Goal: Check status

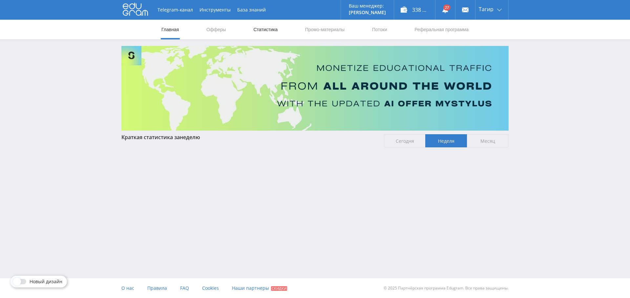
click at [271, 24] on link "Статистика" at bounding box center [266, 30] width 26 height 20
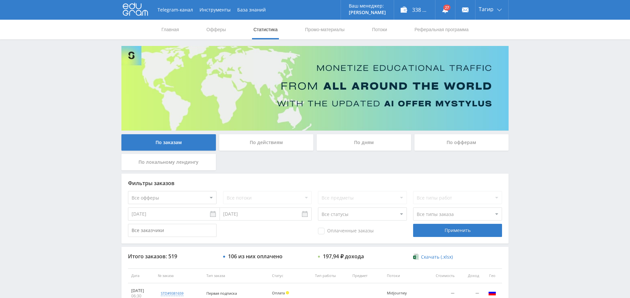
click at [325, 229] on span "Оплаченные заказы" at bounding box center [346, 231] width 56 height 7
click at [0, 0] on input "Оплаченные заказы" at bounding box center [0, 0] width 0 height 0
click at [175, 195] on select "Все офферы MyStylus MyStylus - Revshare Кампус AI Studybay Автор24 Studybay Bra…" at bounding box center [172, 197] width 89 height 13
select select "376"
drag, startPoint x: 442, startPoint y: 232, endPoint x: 438, endPoint y: 235, distance: 5.0
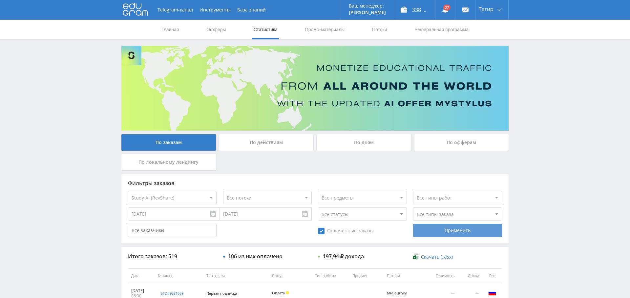
click at [442, 232] on div "Применить" at bounding box center [457, 230] width 89 height 13
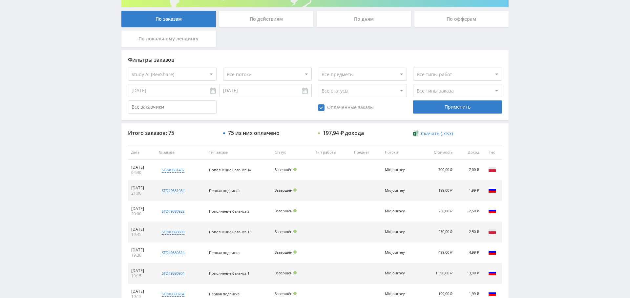
scroll to position [127, 0]
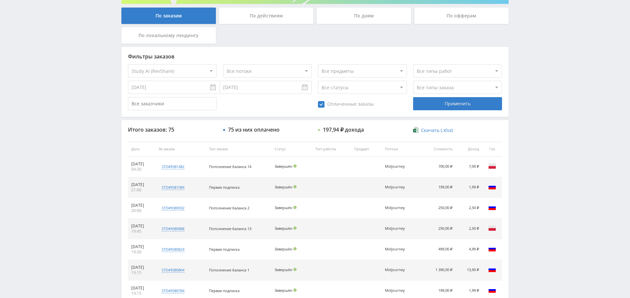
click at [442, 87] on select "Все типы заказа Ребилл Новый заказ" at bounding box center [457, 87] width 89 height 13
select select "2"
click at [413, 81] on select "Все типы заказа Ребилл Новый заказ" at bounding box center [457, 87] width 89 height 13
click at [456, 105] on div "Применить" at bounding box center [457, 103] width 89 height 13
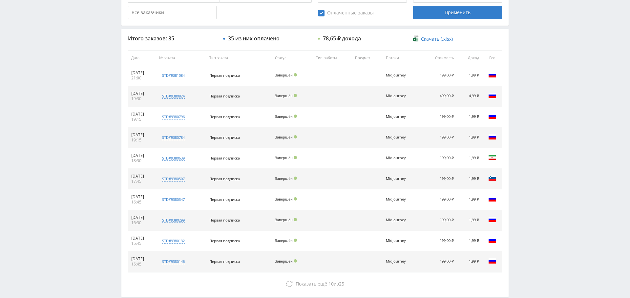
scroll to position [218, 0]
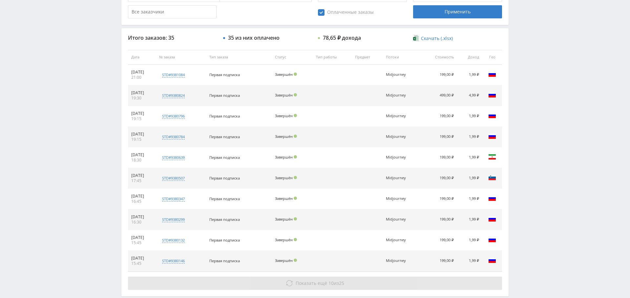
click at [306, 280] on span "Показать ещё" at bounding box center [311, 283] width 31 height 6
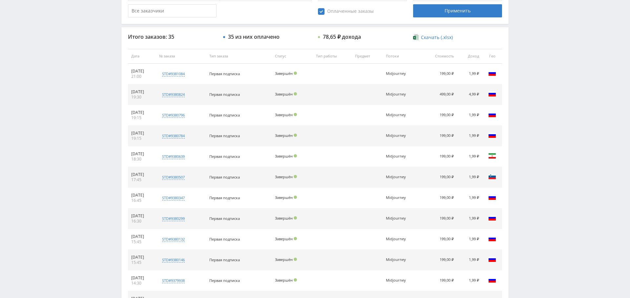
scroll to position [0, 0]
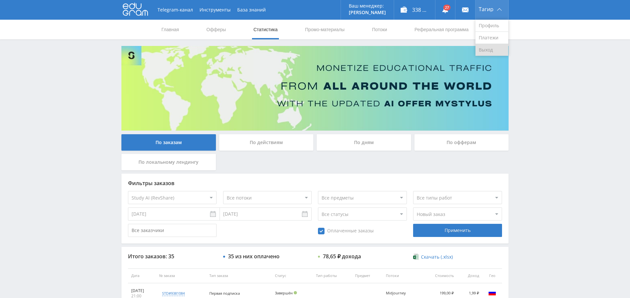
click at [487, 52] on link "Выход" at bounding box center [491, 50] width 33 height 12
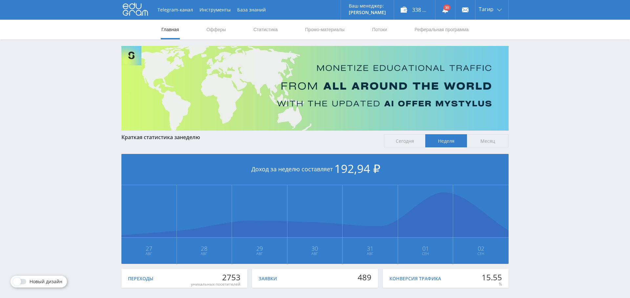
click at [281, 31] on nav "Главная Офферы Статистика Промо-материалы Потоки Реферальная программа" at bounding box center [315, 30] width 308 height 20
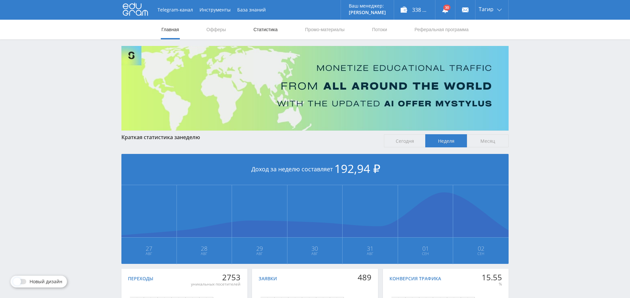
click at [268, 31] on link "Статистика" at bounding box center [266, 30] width 26 height 20
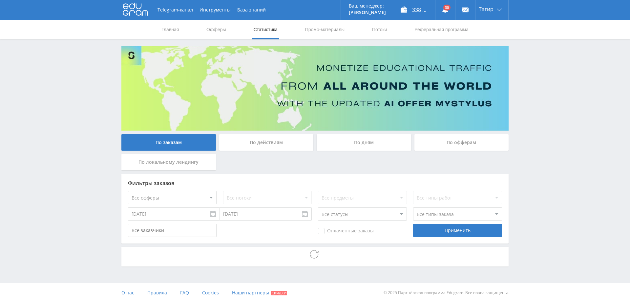
click at [373, 142] on div "По дням" at bounding box center [364, 142] width 94 height 16
click at [0, 0] on input "По дням" at bounding box center [0, 0] width 0 height 0
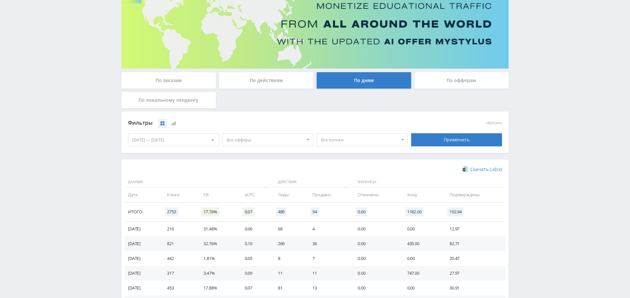
scroll to position [75, 0]
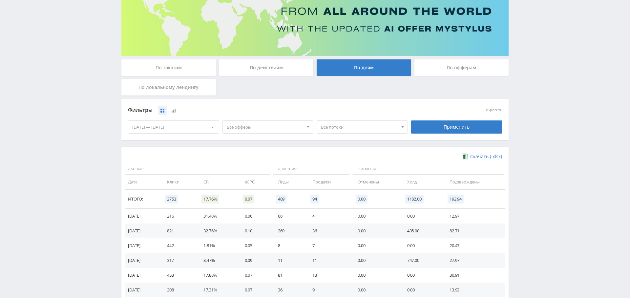
click at [246, 123] on span "Все офферы" at bounding box center [265, 127] width 77 height 12
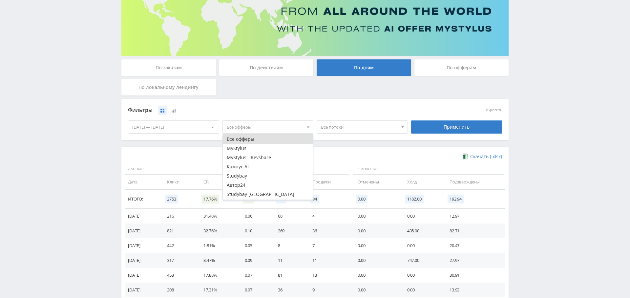
scroll to position [26, 0]
click at [259, 193] on button "Study AI (RevShare)" at bounding box center [268, 195] width 91 height 9
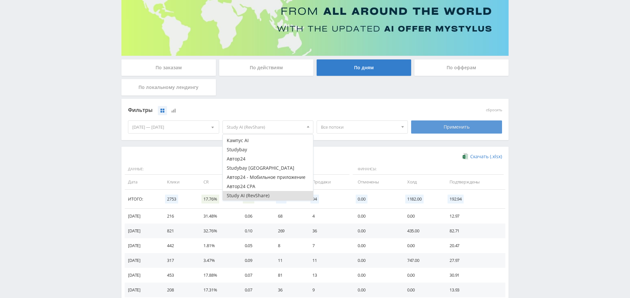
click at [457, 127] on div "Применить" at bounding box center [456, 126] width 91 height 13
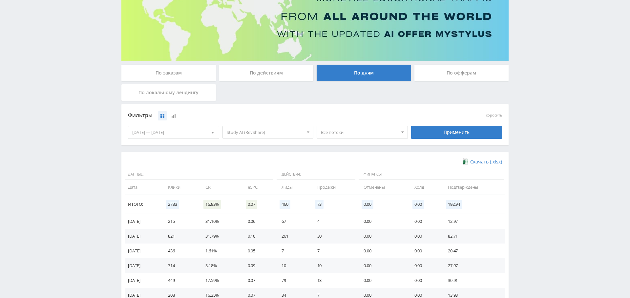
scroll to position [0, 0]
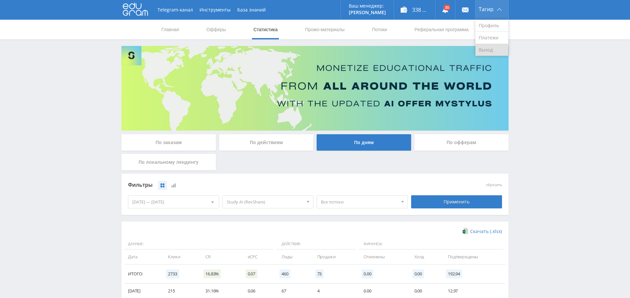
click at [493, 48] on link "Выход" at bounding box center [491, 50] width 33 height 12
